Goal: Task Accomplishment & Management: Complete application form

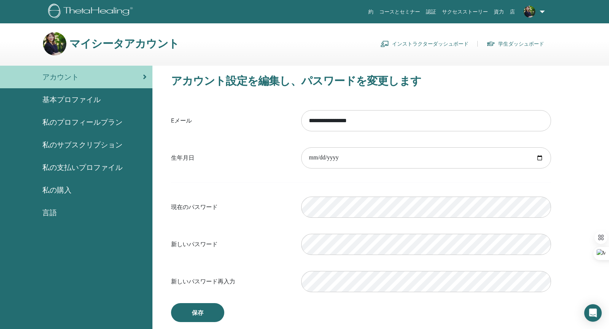
click at [81, 171] on span "私の支払いプロファイル" at bounding box center [82, 167] width 80 height 11
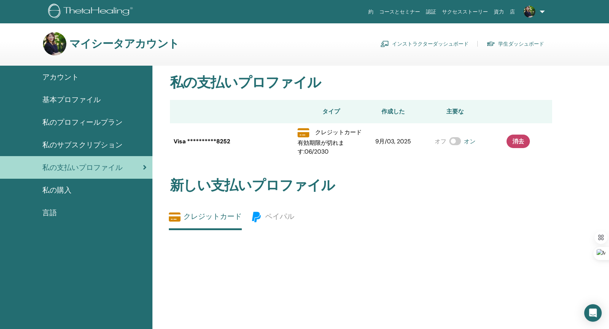
click at [419, 44] on link "インストラクターダッシュボード" at bounding box center [424, 44] width 88 height 12
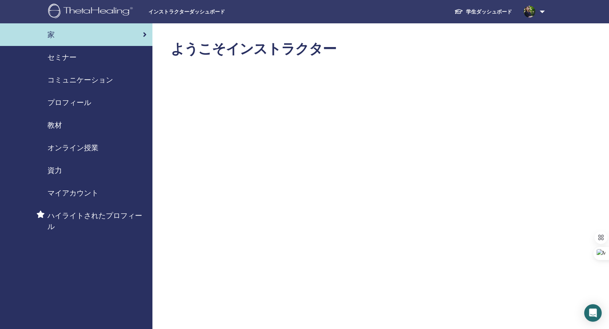
click at [75, 145] on span "オンライン授業" at bounding box center [72, 147] width 51 height 11
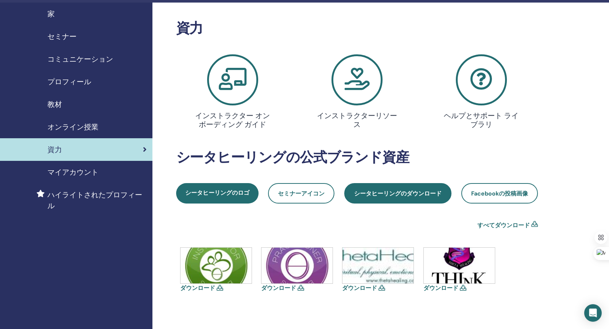
scroll to position [22, 0]
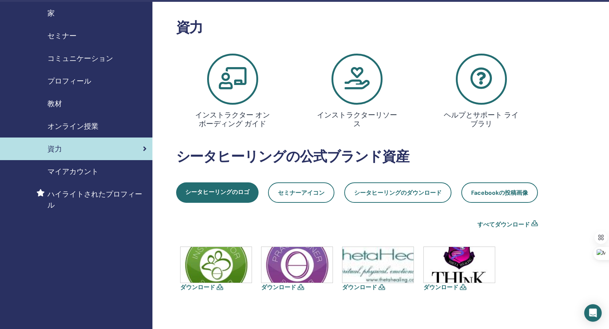
click at [86, 120] on link "オンライン授業" at bounding box center [76, 126] width 152 height 23
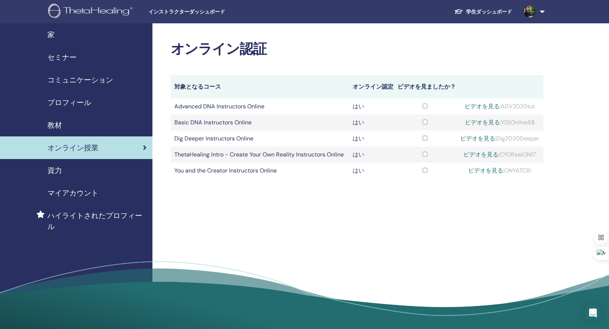
click at [75, 79] on span "コミュニケーション" at bounding box center [80, 79] width 66 height 11
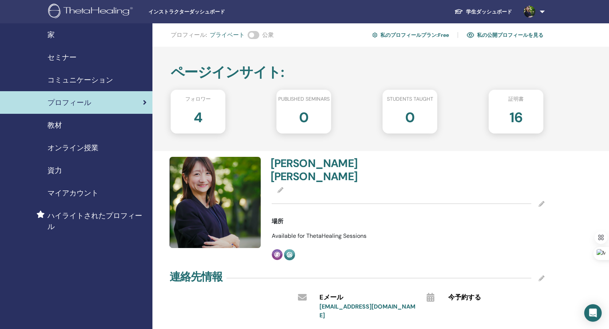
click at [62, 31] on div "家" at bounding box center [76, 34] width 141 height 11
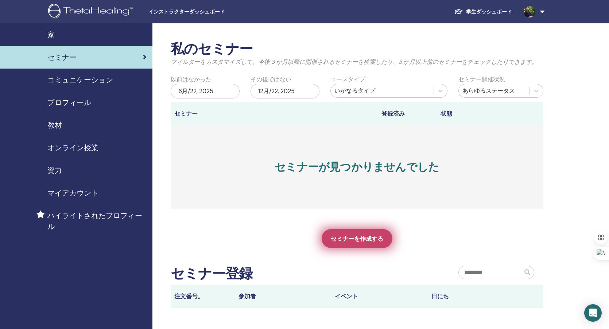
click at [351, 238] on span "セミナーを作成する" at bounding box center [357, 239] width 53 height 8
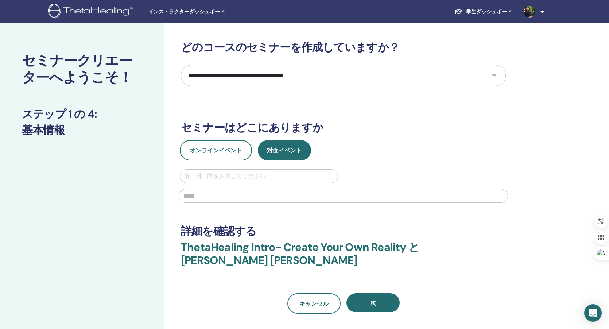
click at [235, 77] on select "**********" at bounding box center [343, 75] width 325 height 21
select select "*"
click at [181, 65] on select "**********" at bounding box center [343, 75] width 325 height 21
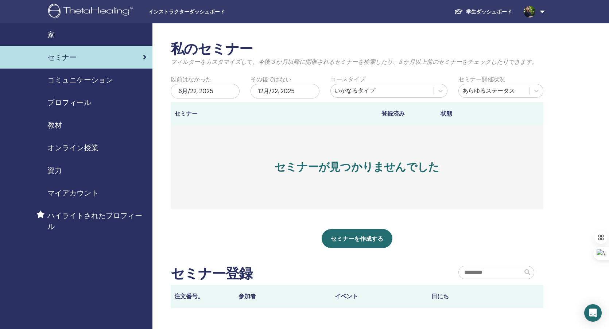
click at [65, 125] on div "教材" at bounding box center [76, 125] width 141 height 11
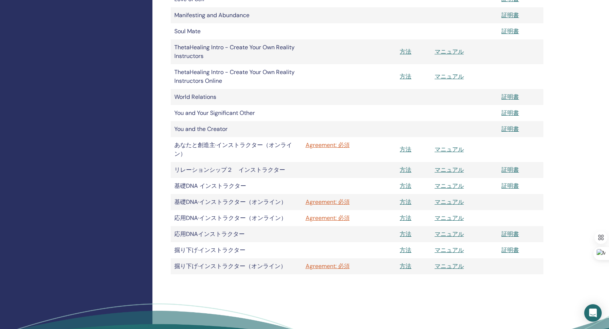
scroll to position [256, 0]
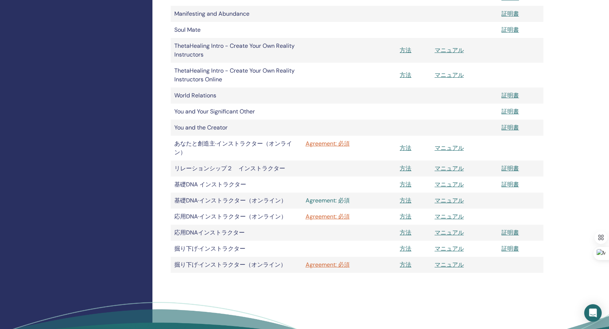
click at [324, 201] on link "Agreement: 必須" at bounding box center [349, 200] width 87 height 9
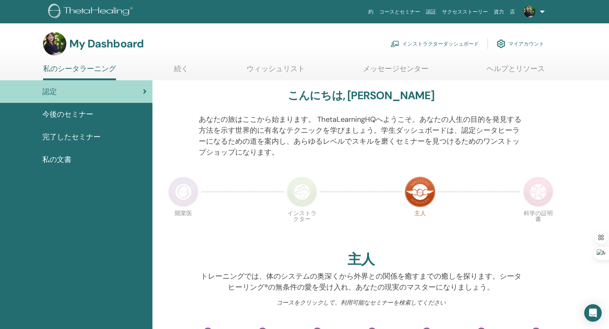
click at [434, 43] on link "インストラクターダッシュボード" at bounding box center [434, 44] width 88 height 16
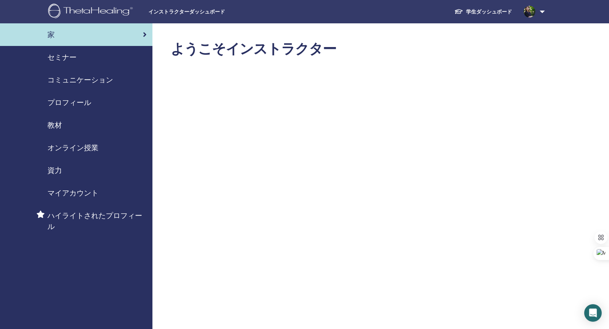
click at [58, 127] on span "教材" at bounding box center [54, 125] width 15 height 11
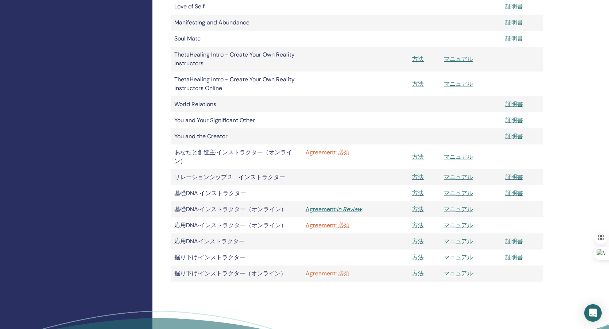
scroll to position [252, 0]
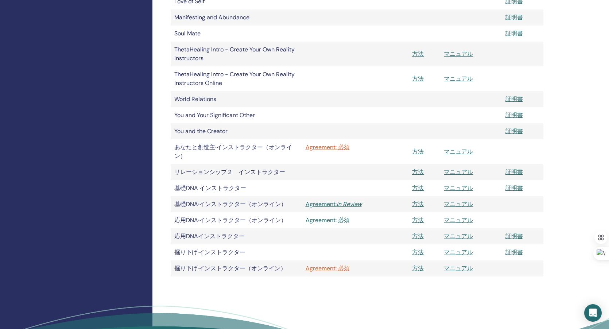
click at [332, 221] on link "Agreement: 必須" at bounding box center [356, 220] width 100 height 9
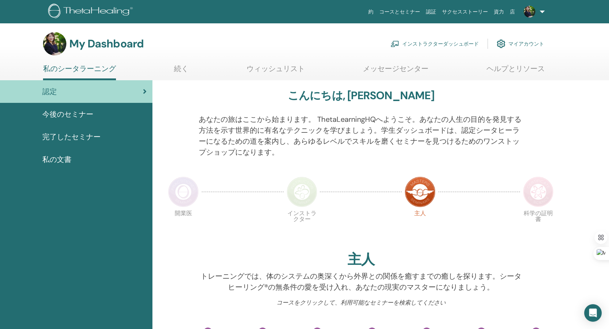
click at [455, 42] on link "インストラクターダッシュボード" at bounding box center [434, 44] width 88 height 16
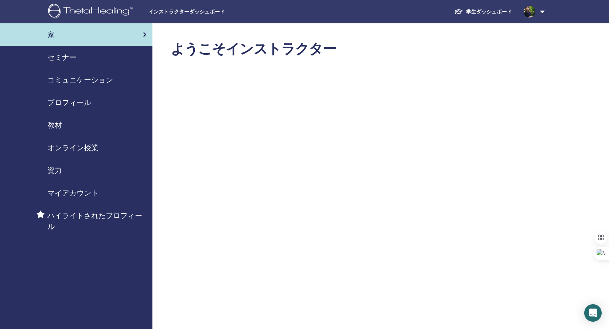
click at [58, 125] on span "教材" at bounding box center [54, 125] width 15 height 11
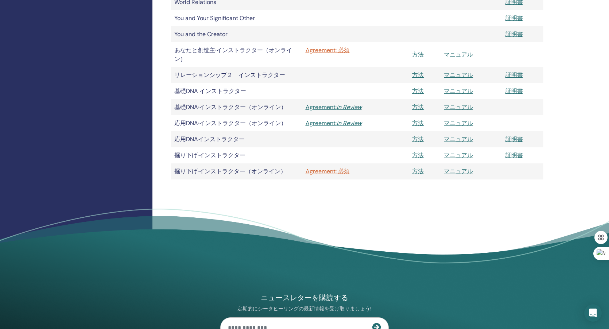
scroll to position [350, 0]
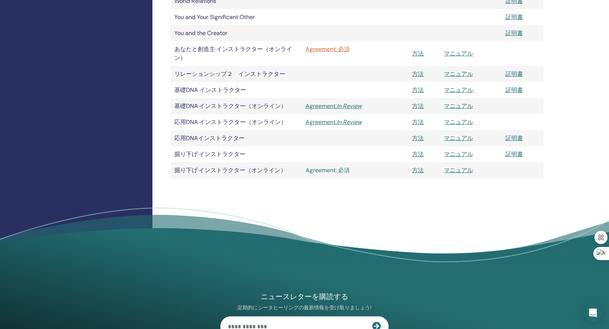
click at [331, 170] on link "Agreement: 必須" at bounding box center [356, 170] width 100 height 9
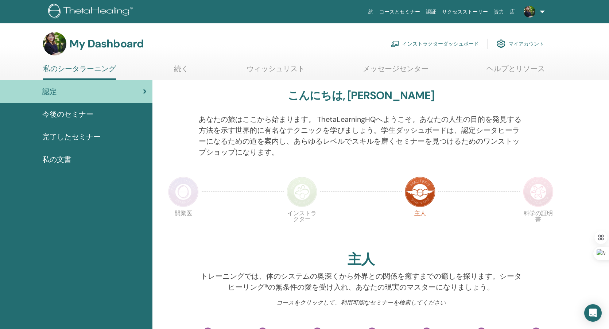
click at [424, 44] on link "インストラクターダッシュボード" at bounding box center [434, 44] width 88 height 16
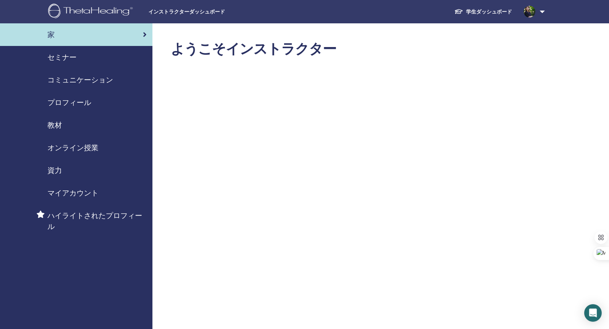
click at [60, 125] on span "教材" at bounding box center [54, 125] width 15 height 11
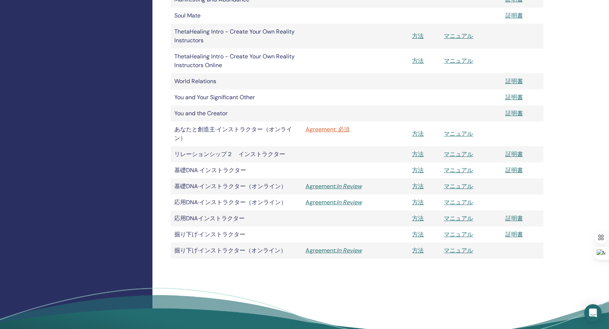
scroll to position [272, 0]
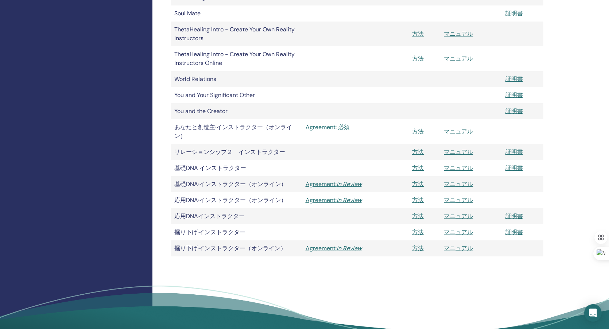
click at [327, 127] on link "Agreement: 必須" at bounding box center [356, 127] width 100 height 9
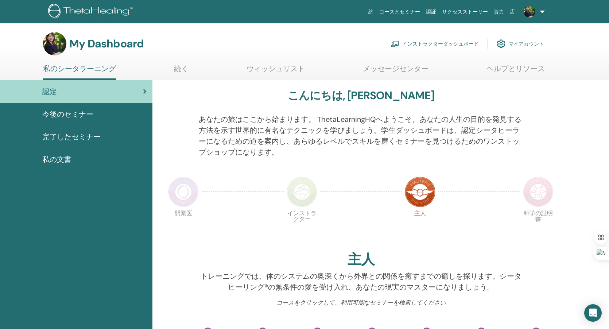
click at [414, 44] on link "インストラクターダッシュボード" at bounding box center [434, 44] width 88 height 16
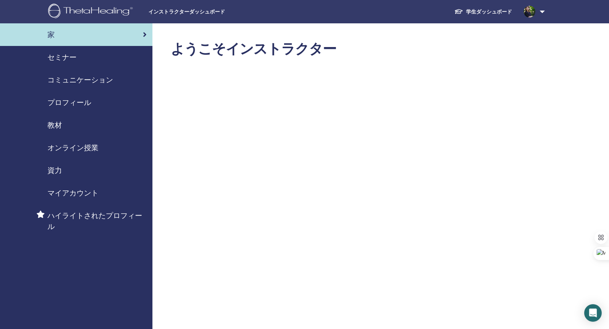
click at [65, 54] on span "セミナー" at bounding box center [61, 57] width 29 height 11
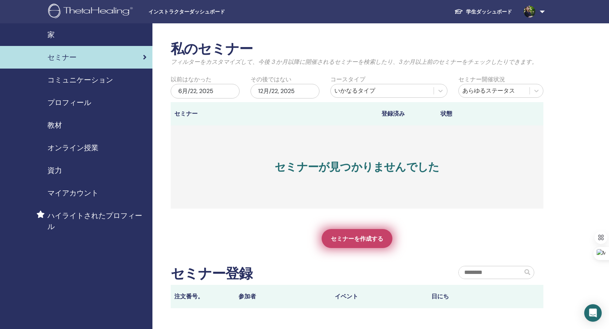
click at [361, 233] on link "セミナーを作成する" at bounding box center [357, 238] width 71 height 19
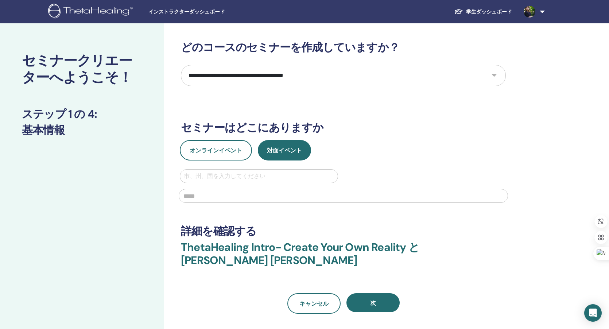
click at [233, 78] on select "**********" at bounding box center [343, 75] width 325 height 21
select select "*"
click at [181, 65] on select "**********" at bounding box center [343, 75] width 325 height 21
